Goal: Task Accomplishment & Management: Complete application form

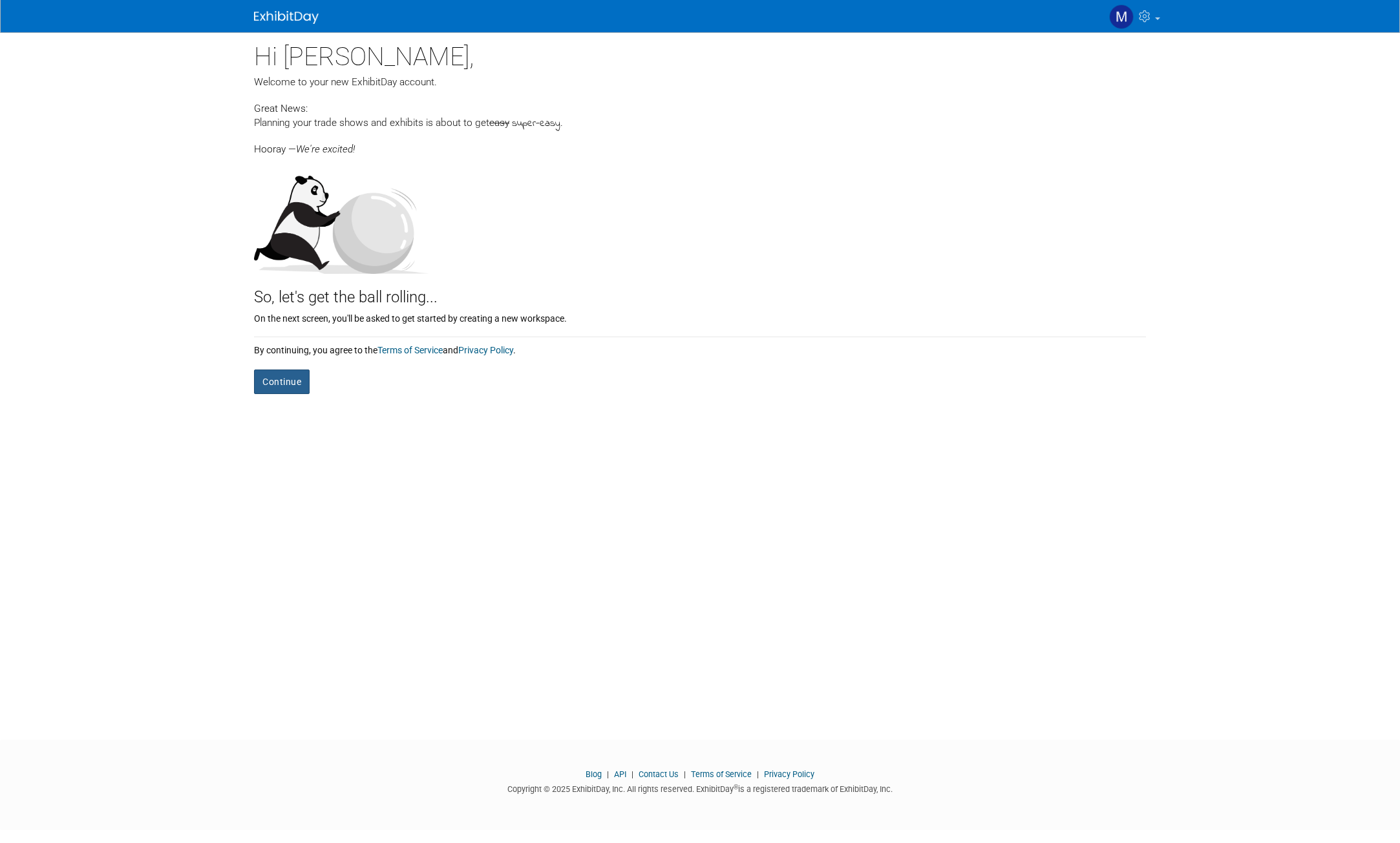
click at [291, 385] on button "Continue" at bounding box center [282, 381] width 56 height 24
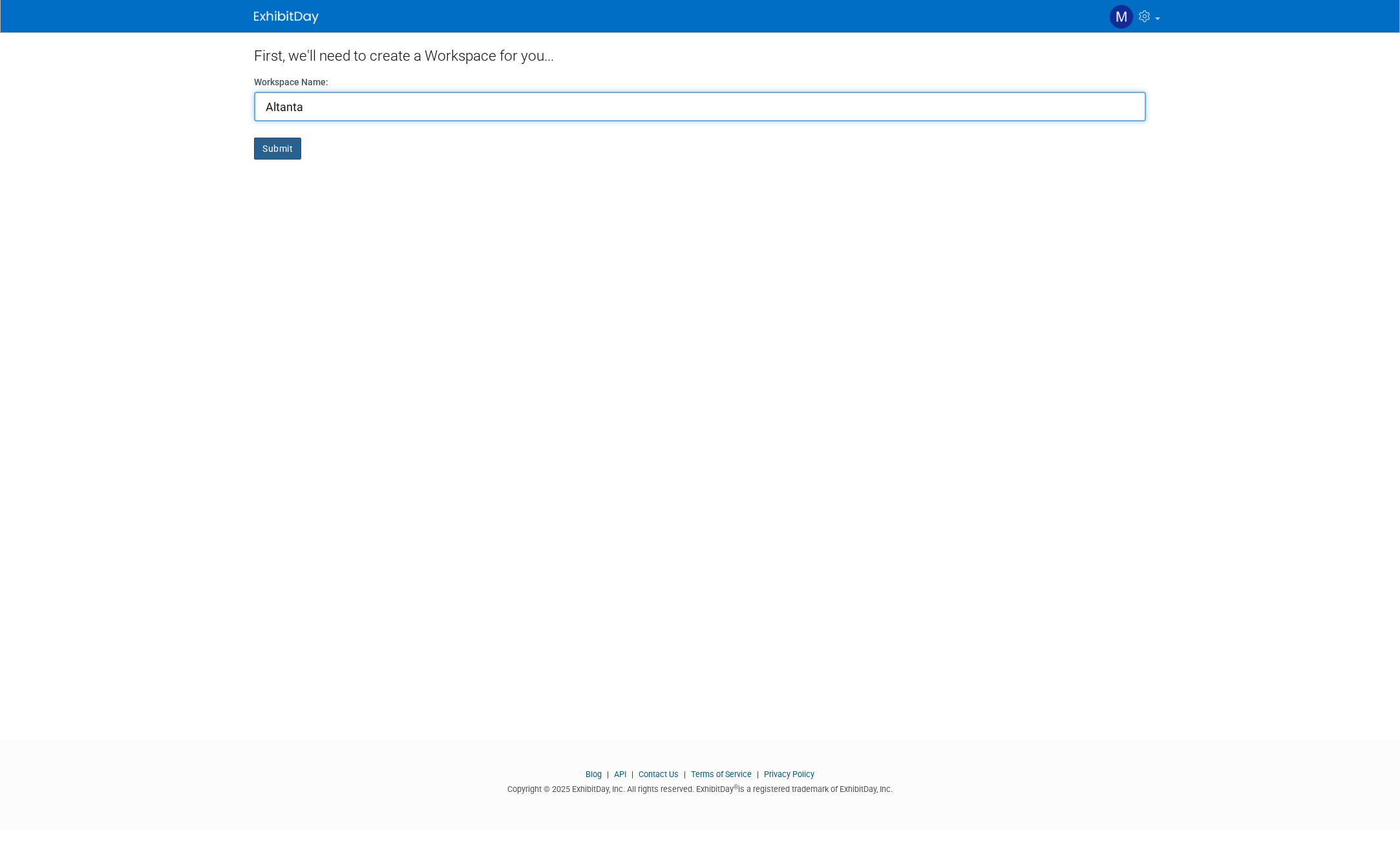
type input "Altanta"
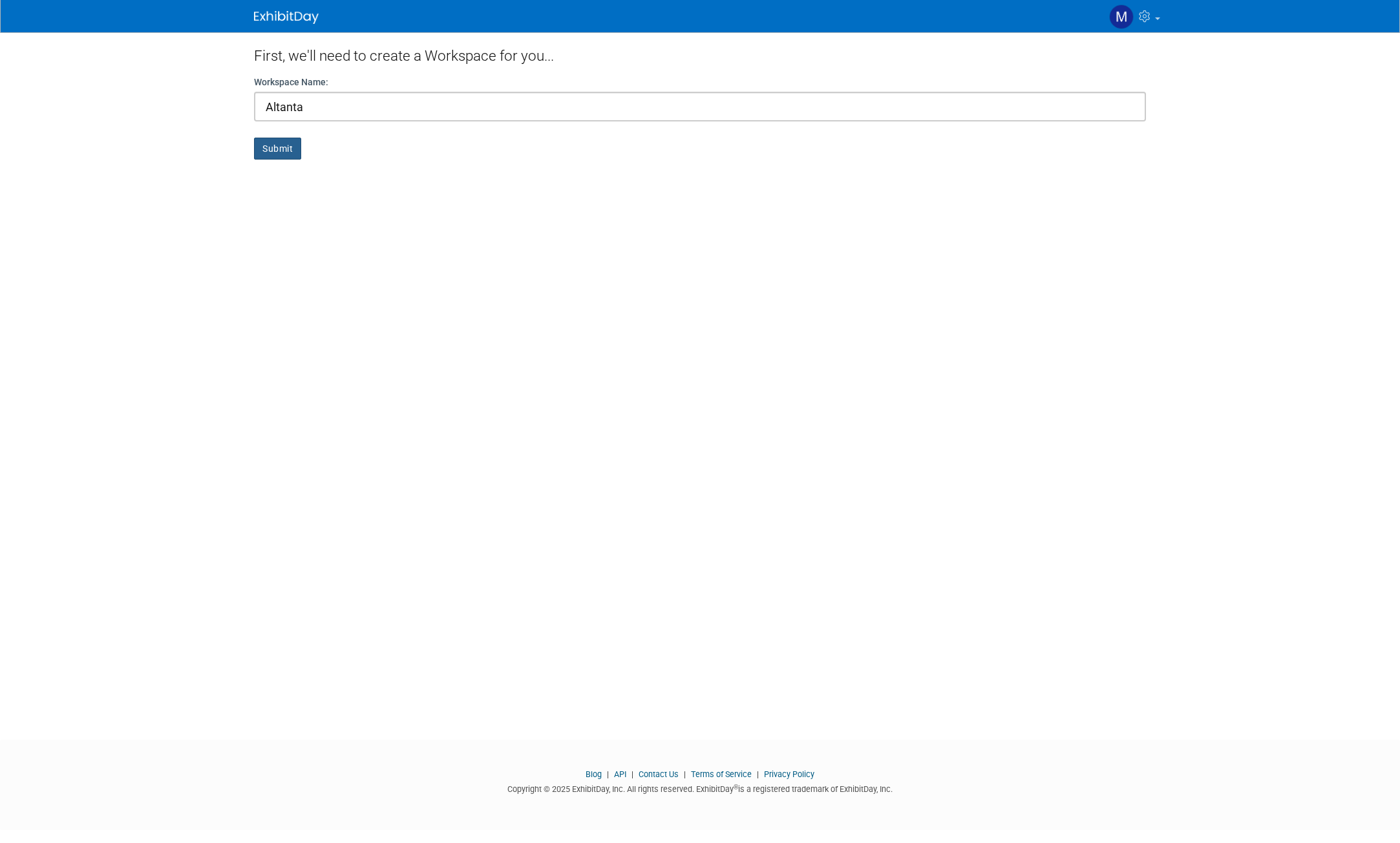
click at [264, 146] on button "Submit" at bounding box center [278, 149] width 47 height 22
drag, startPoint x: 287, startPoint y: 142, endPoint x: 303, endPoint y: 136, distance: 17.1
click at [287, 142] on button "Submit" at bounding box center [278, 149] width 47 height 22
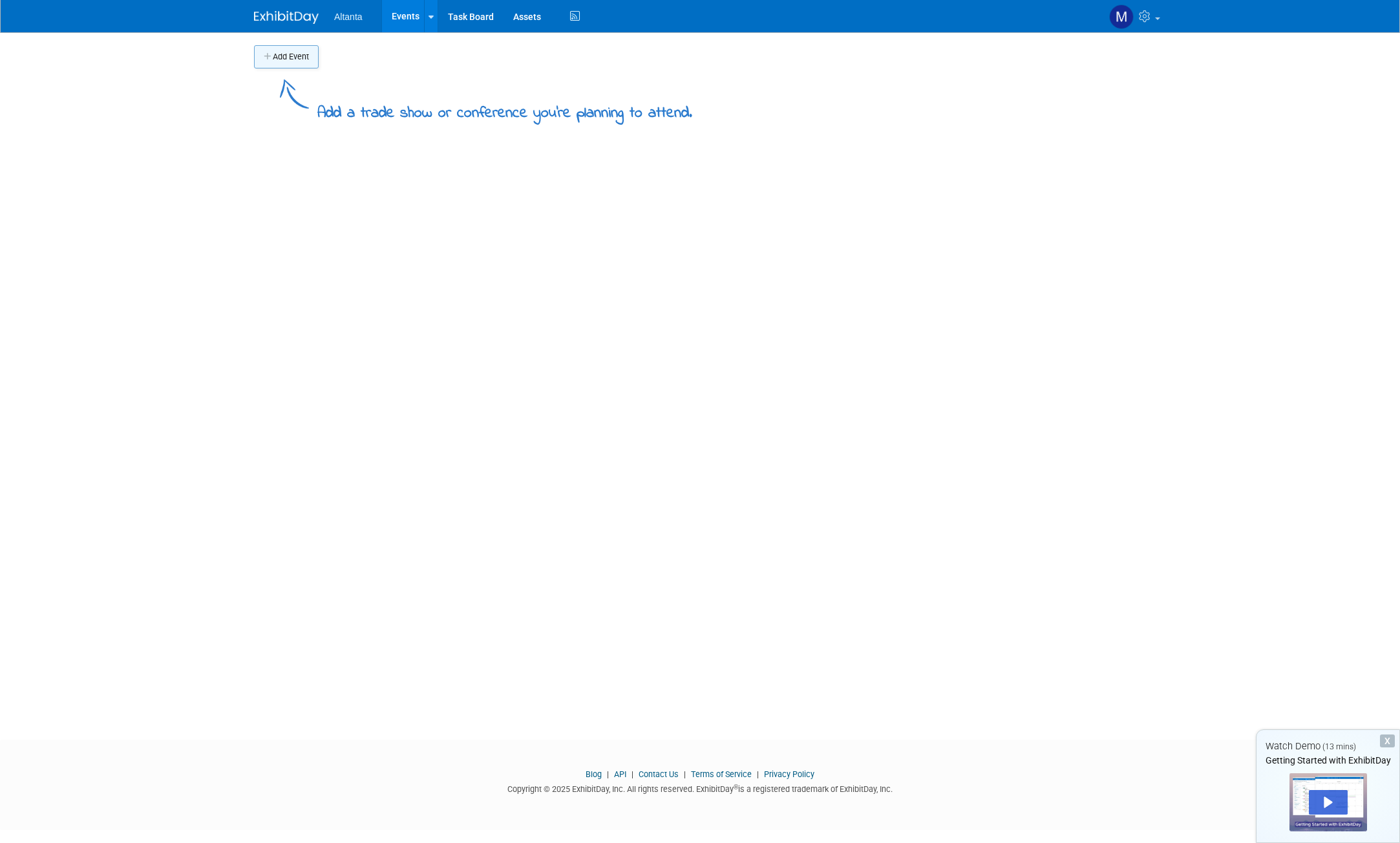
click at [288, 55] on button "Add Event" at bounding box center [287, 57] width 65 height 24
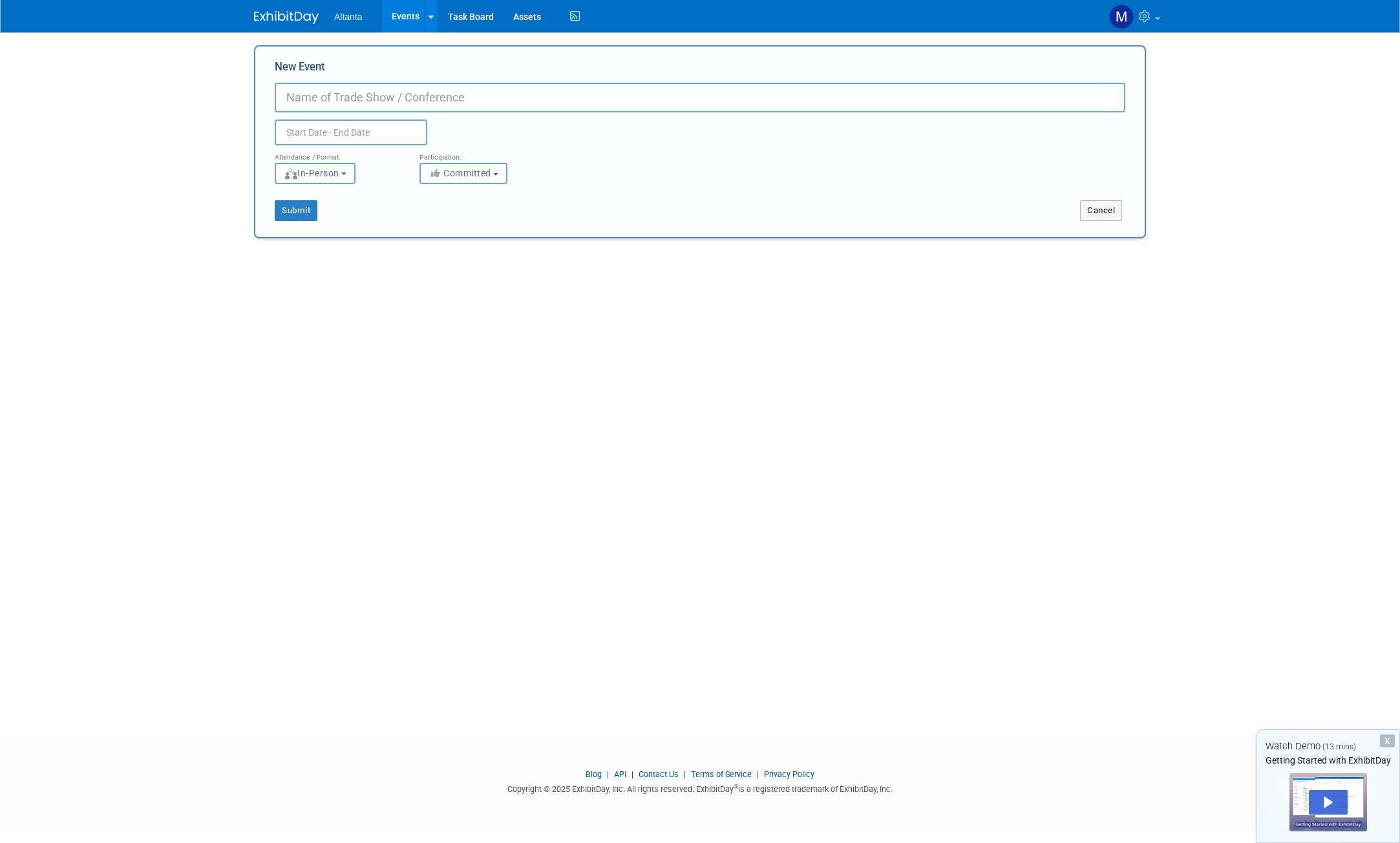
click at [358, 99] on input "New Event" at bounding box center [700, 98] width 850 height 30
type input "Atlanta MArket"
click at [305, 216] on button "Submit" at bounding box center [296, 210] width 43 height 20
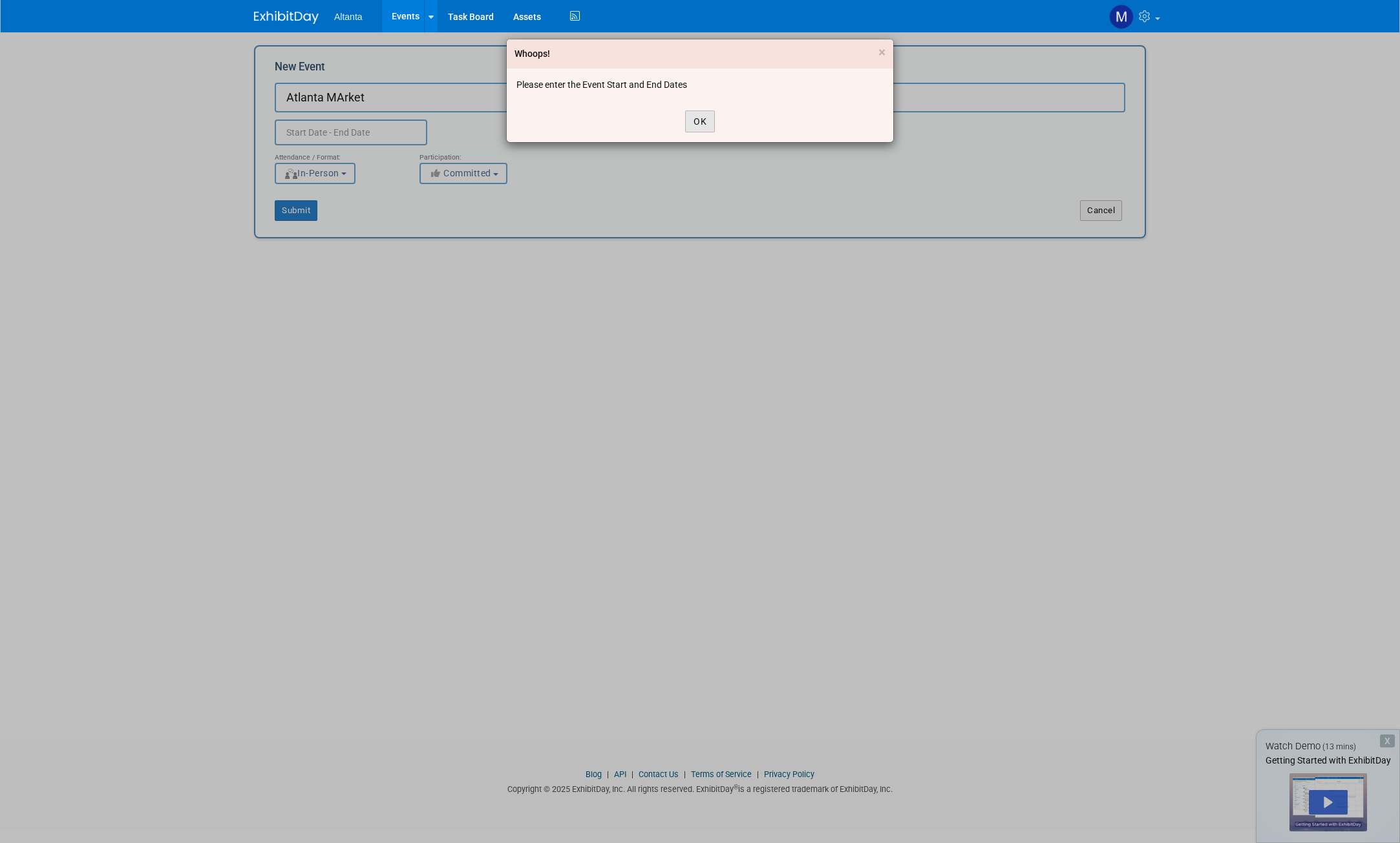
click at [695, 110] on button "OK" at bounding box center [700, 121] width 30 height 22
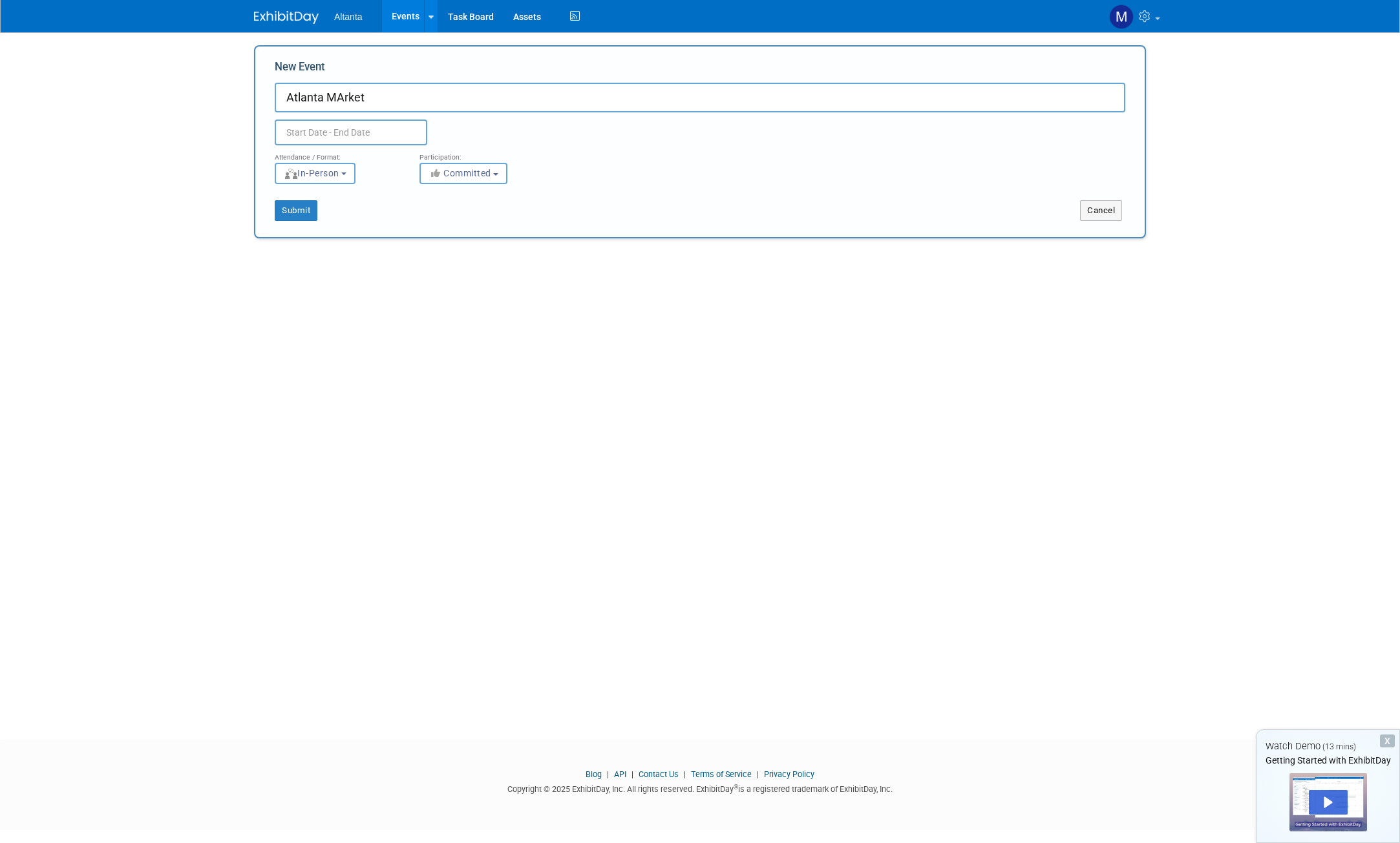
click at [387, 136] on input "text" at bounding box center [351, 132] width 153 height 26
click at [460, 160] on icon at bounding box center [460, 161] width 9 height 9
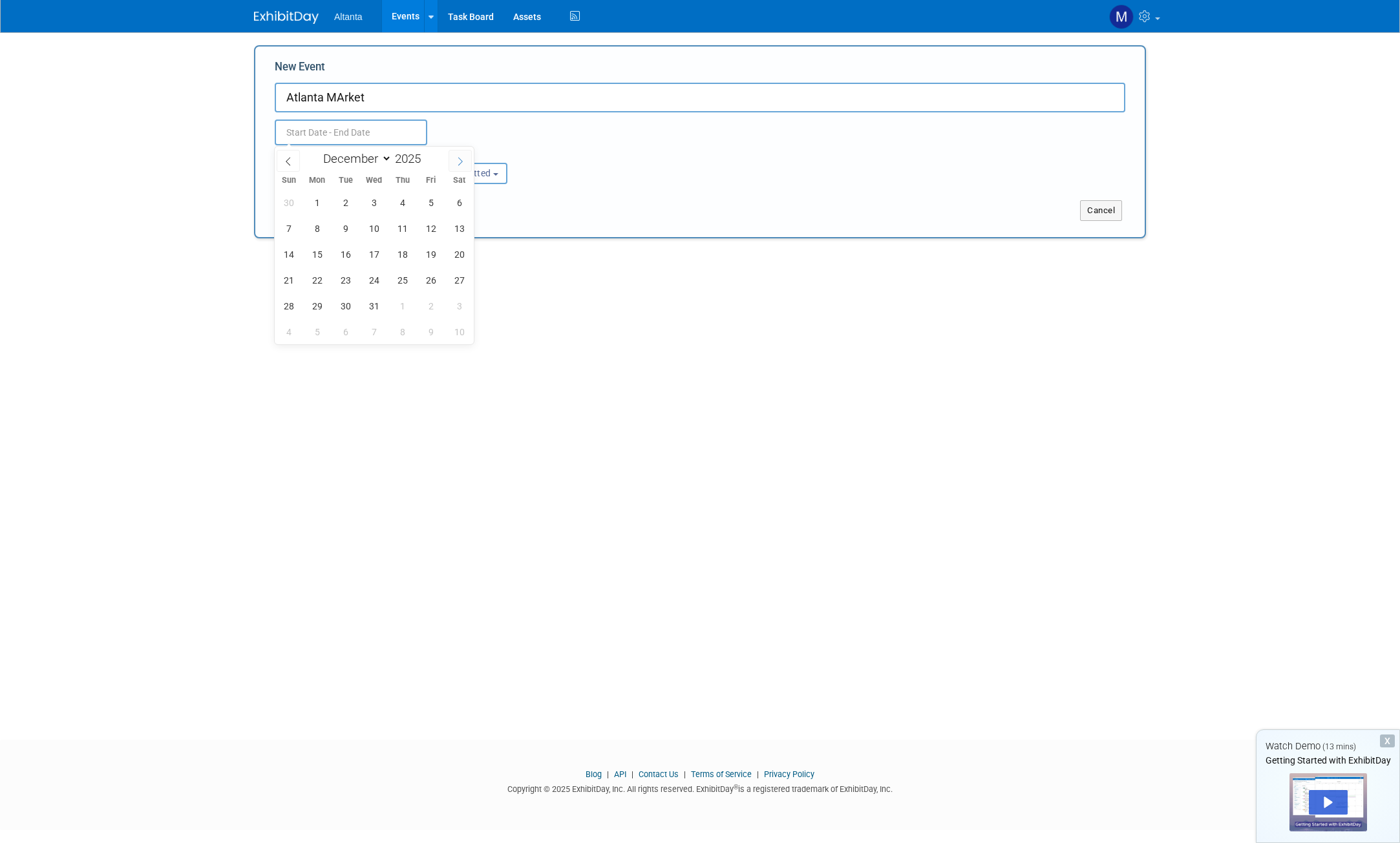
click at [460, 160] on icon at bounding box center [460, 161] width 9 height 9
select select "0"
type input "2026"
click at [290, 234] on span "4" at bounding box center [288, 228] width 25 height 25
type input "Jan 4, 2026 to Jan 4, 2026"
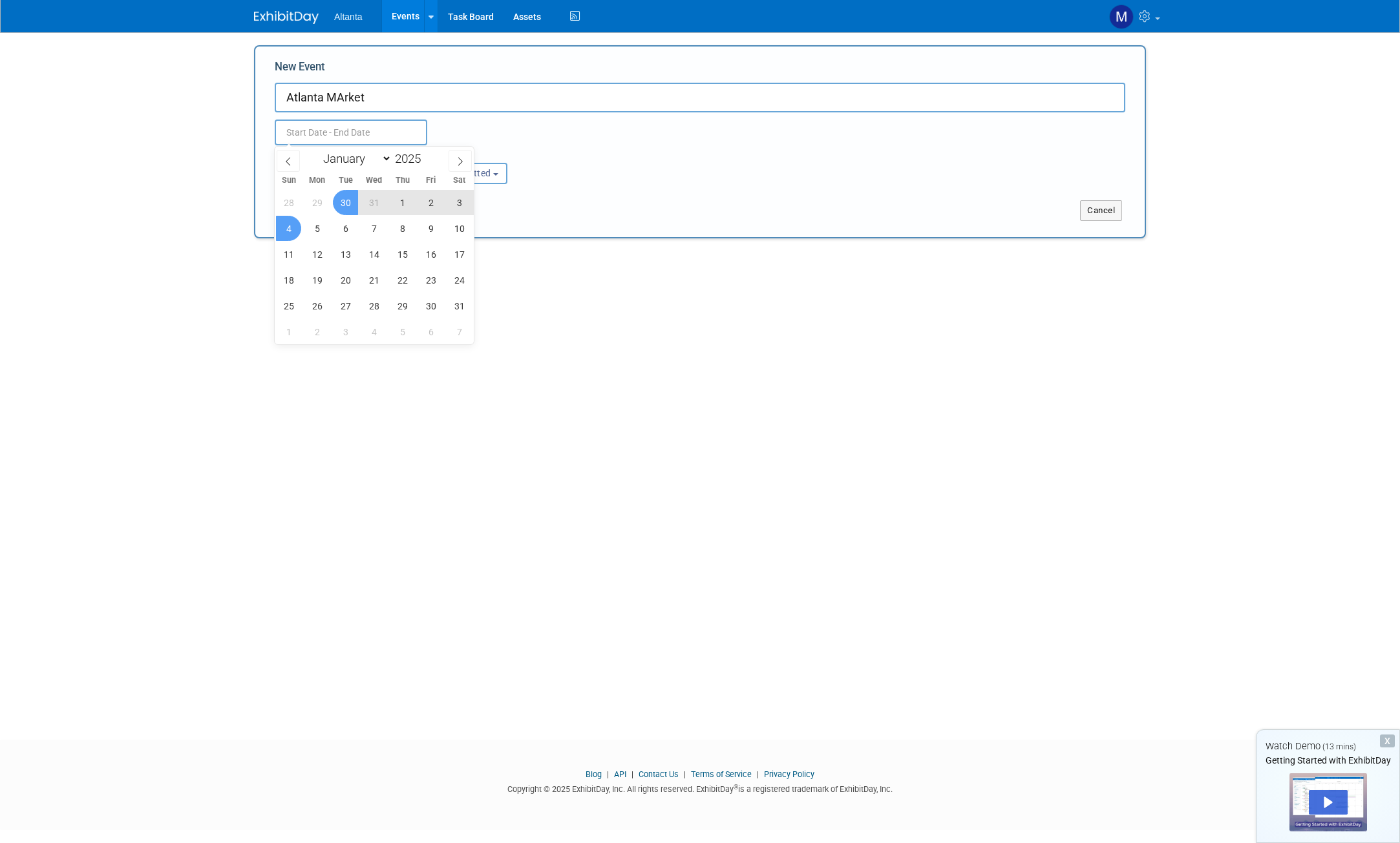
type input "Jan 4, 2026 to Jan 4, 2026"
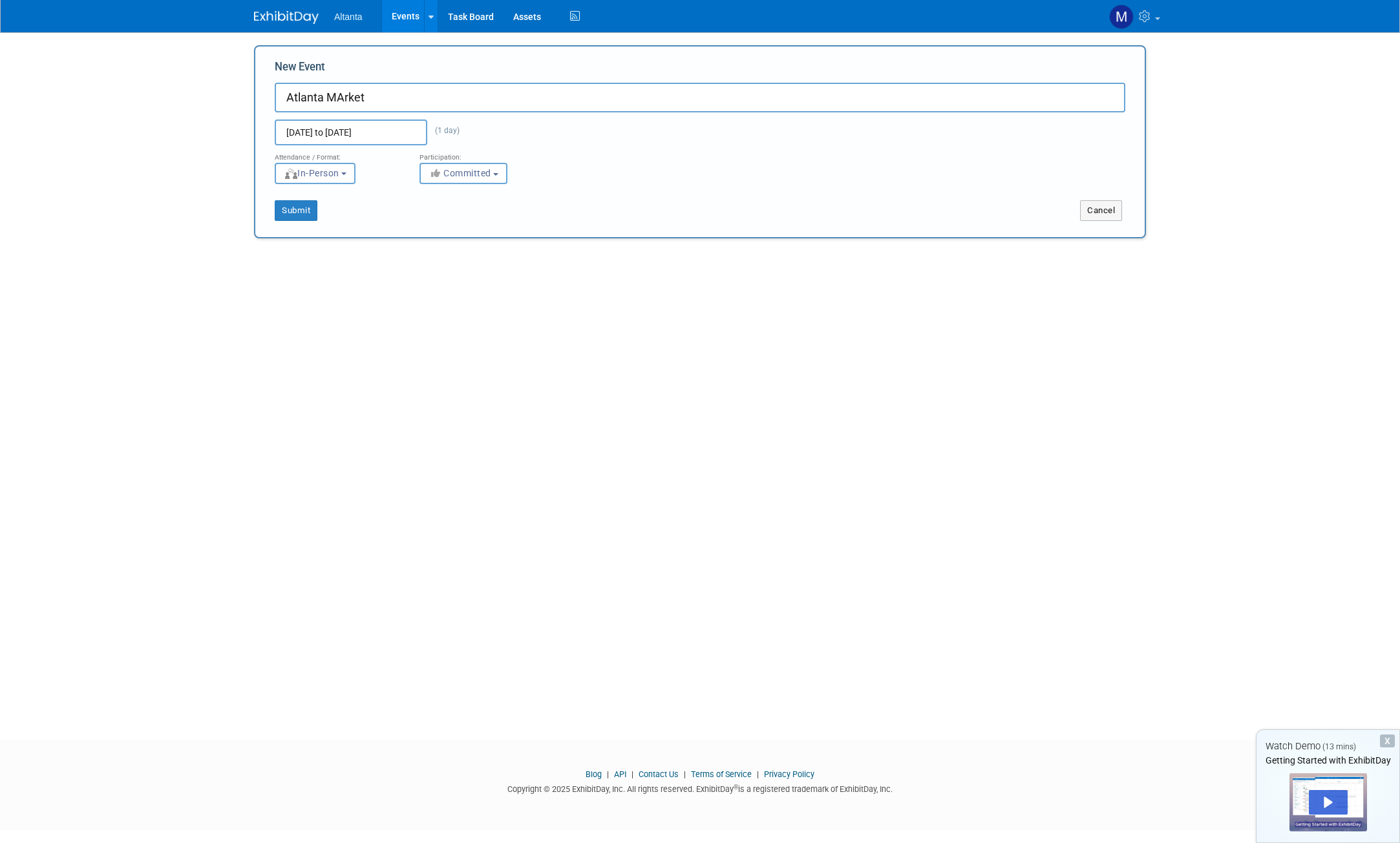
click at [479, 129] on div "Jan 4, 2026 to Jan 4, 2026 (1 day)" at bounding box center [375, 132] width 220 height 26
click at [403, 139] on input "Jan 4, 2026 to Jan 4, 2026" at bounding box center [351, 132] width 153 height 26
type input "Jan 4, 2026 to Jan 4, 2026"
click at [485, 135] on div "Jan 4, 2026 to Jan 4, 2026 (1 day) Duplicate Event Warning" at bounding box center [700, 129] width 870 height 33
click at [298, 211] on button "Submit" at bounding box center [296, 210] width 43 height 20
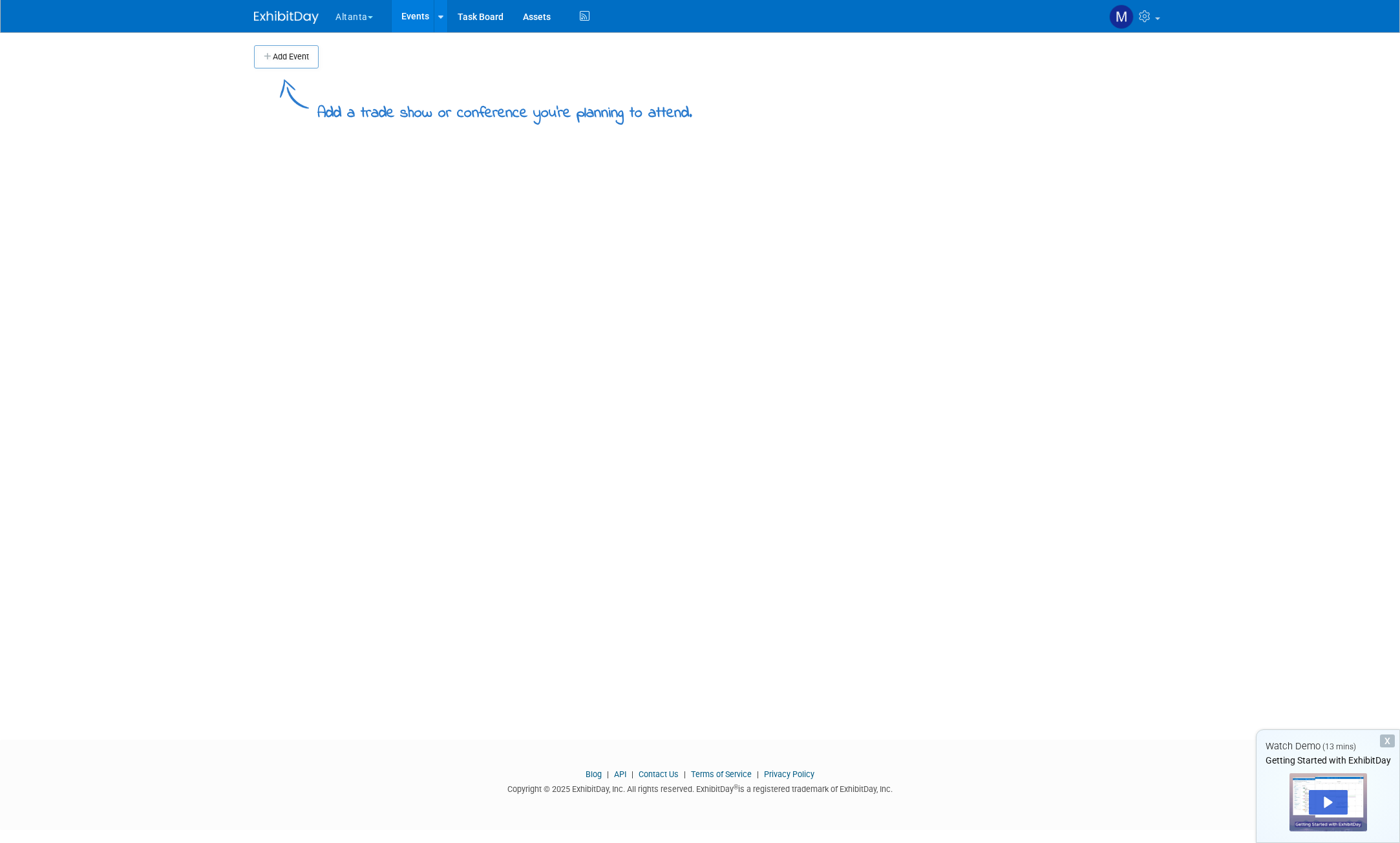
click at [298, 57] on button "Add Event" at bounding box center [287, 57] width 65 height 24
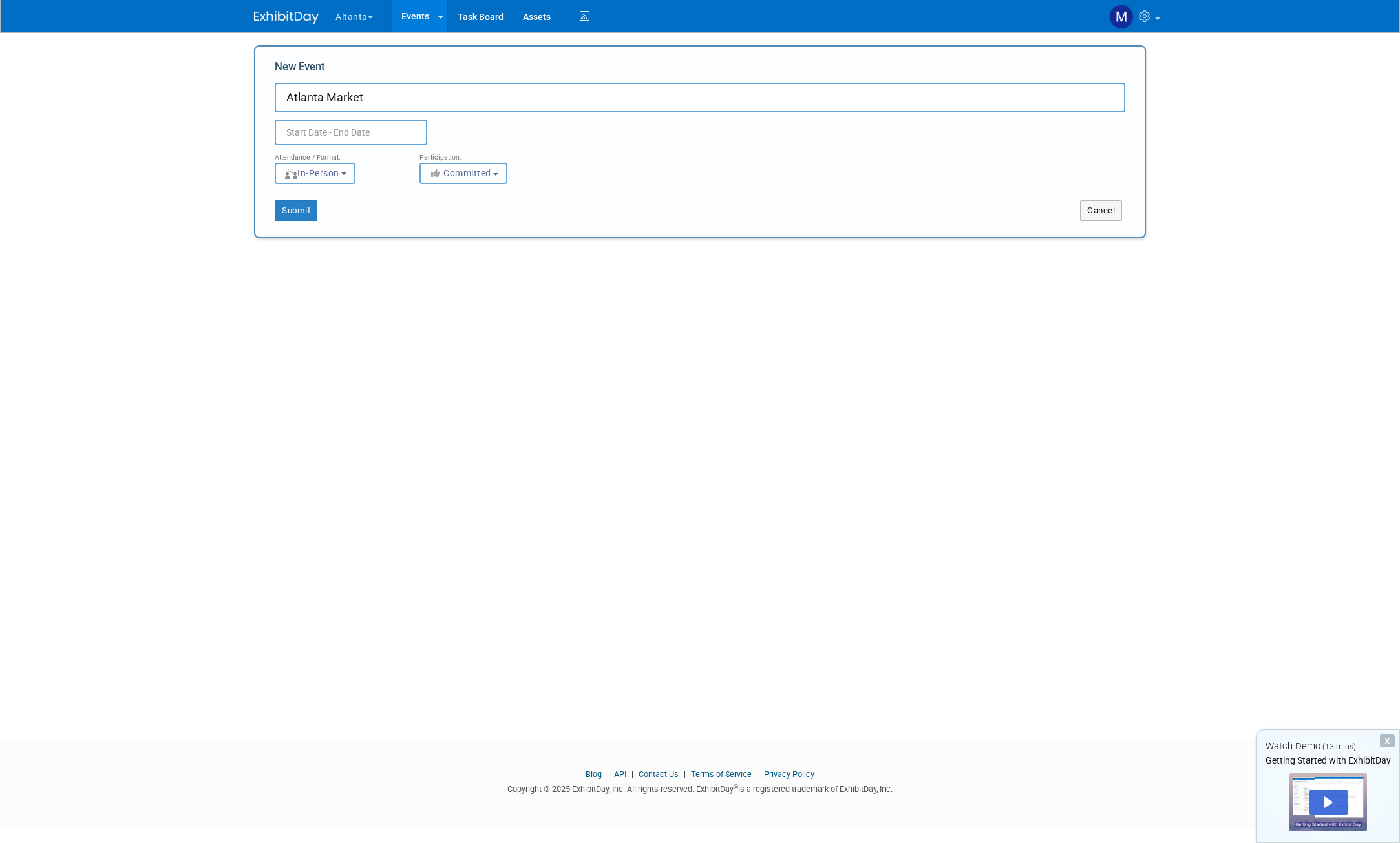
type input "Atlanta Market"
click at [331, 135] on input "text" at bounding box center [351, 132] width 153 height 26
click at [335, 128] on input "text" at bounding box center [351, 132] width 153 height 26
click at [457, 161] on icon at bounding box center [460, 161] width 9 height 9
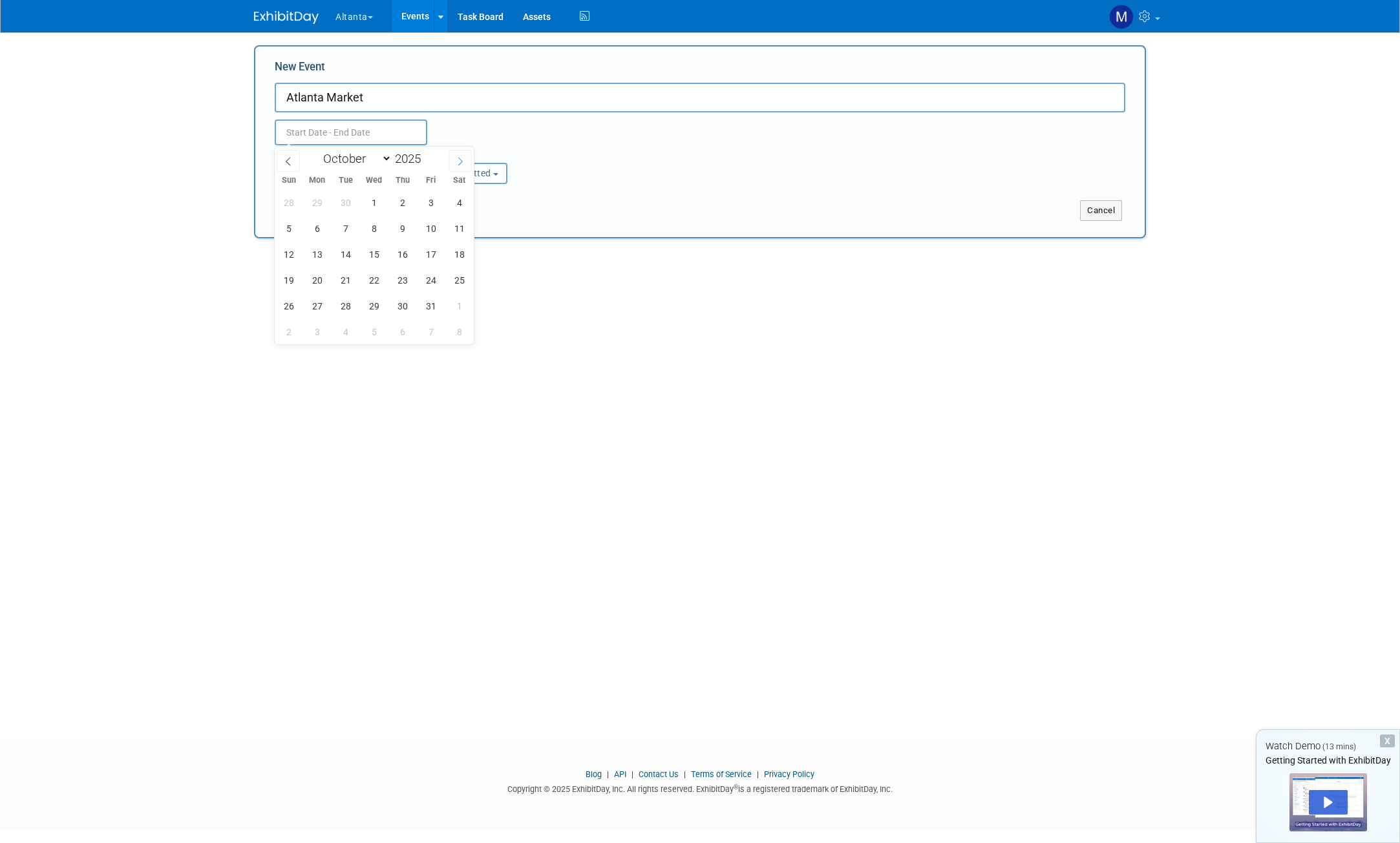
click at [457, 161] on icon at bounding box center [460, 161] width 9 height 9
select select "11"
click at [459, 156] on span at bounding box center [461, 161] width 24 height 22
type input "2026"
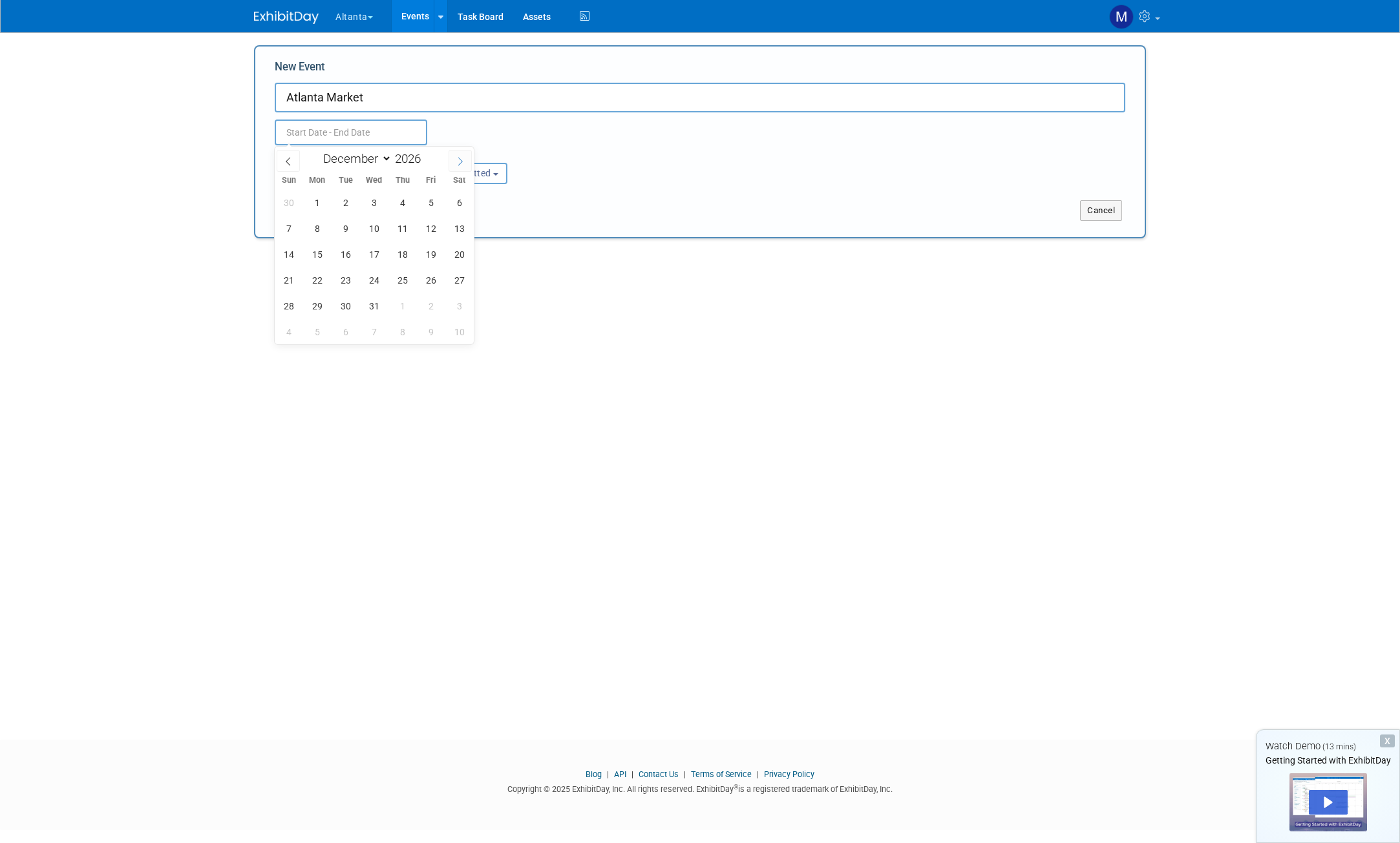
select select "0"
click at [345, 256] on span "13" at bounding box center [346, 254] width 25 height 25
click at [315, 283] on span "19" at bounding box center [317, 280] width 25 height 25
type input "[DATE] to [DATE]"
click at [305, 209] on button "Submit" at bounding box center [296, 210] width 43 height 20
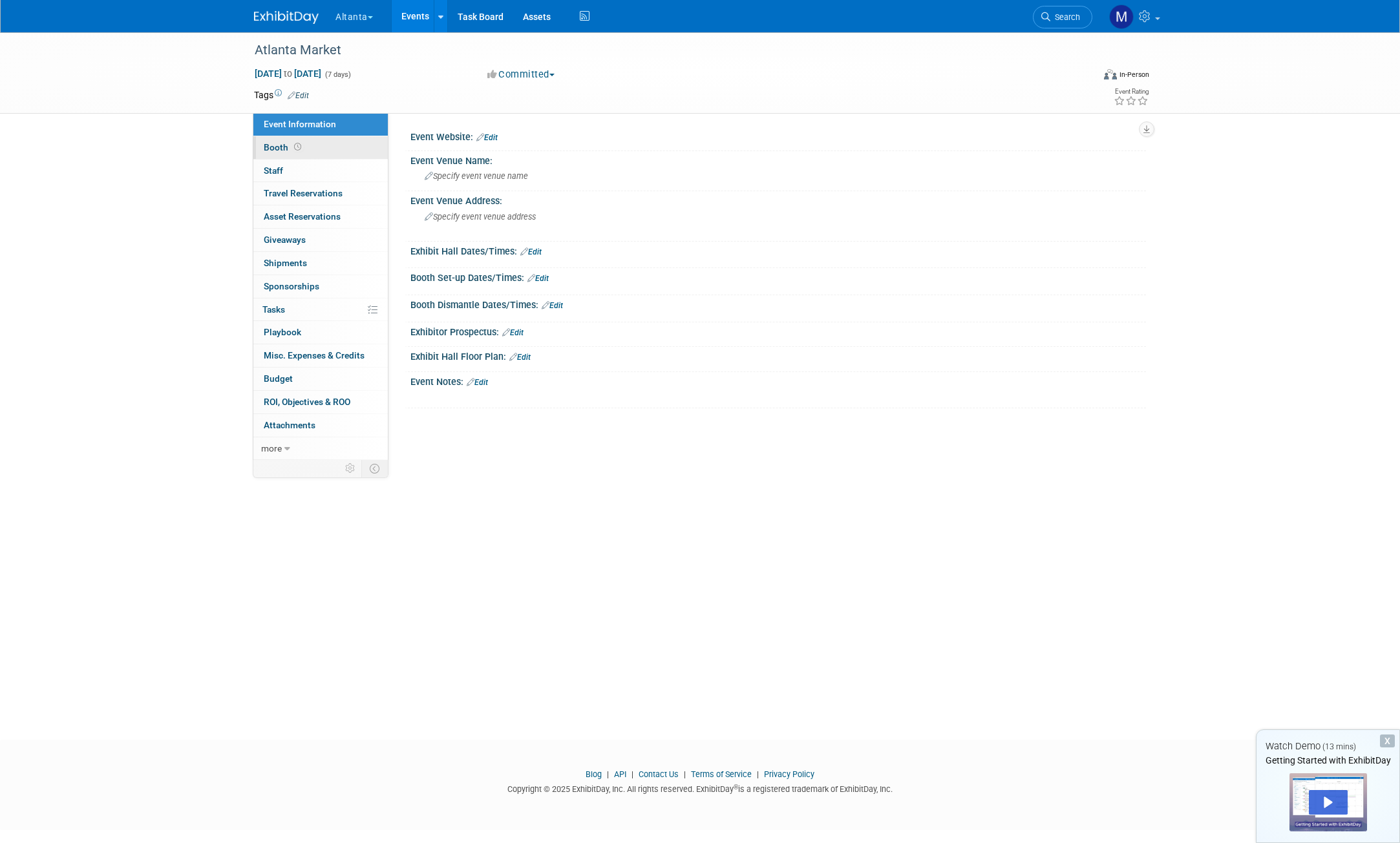
click at [282, 146] on span "Booth" at bounding box center [283, 147] width 40 height 10
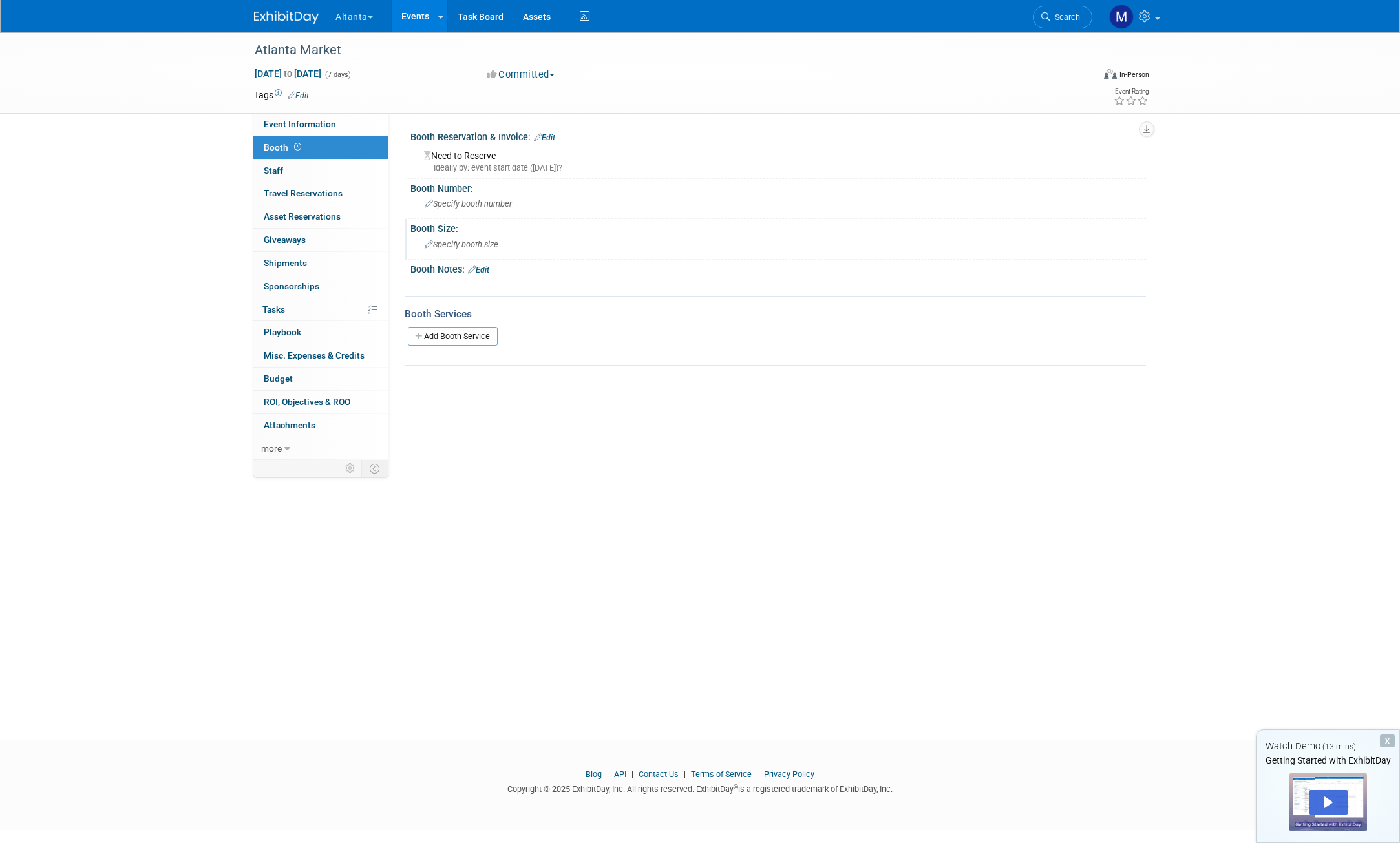
click at [471, 237] on div "Specify booth size" at bounding box center [778, 244] width 716 height 20
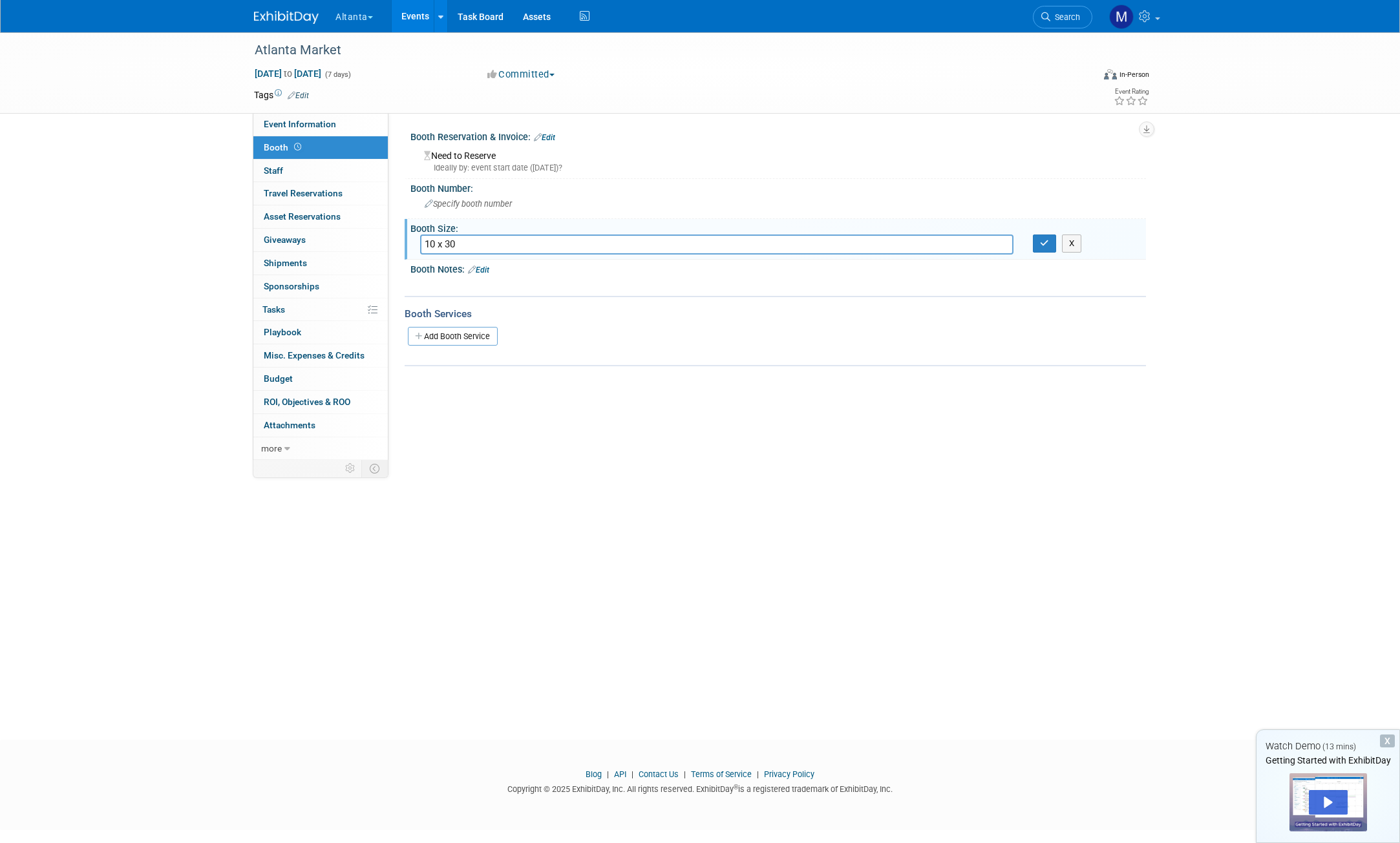
type input "10 x 30"
